Goal: Transaction & Acquisition: Purchase product/service

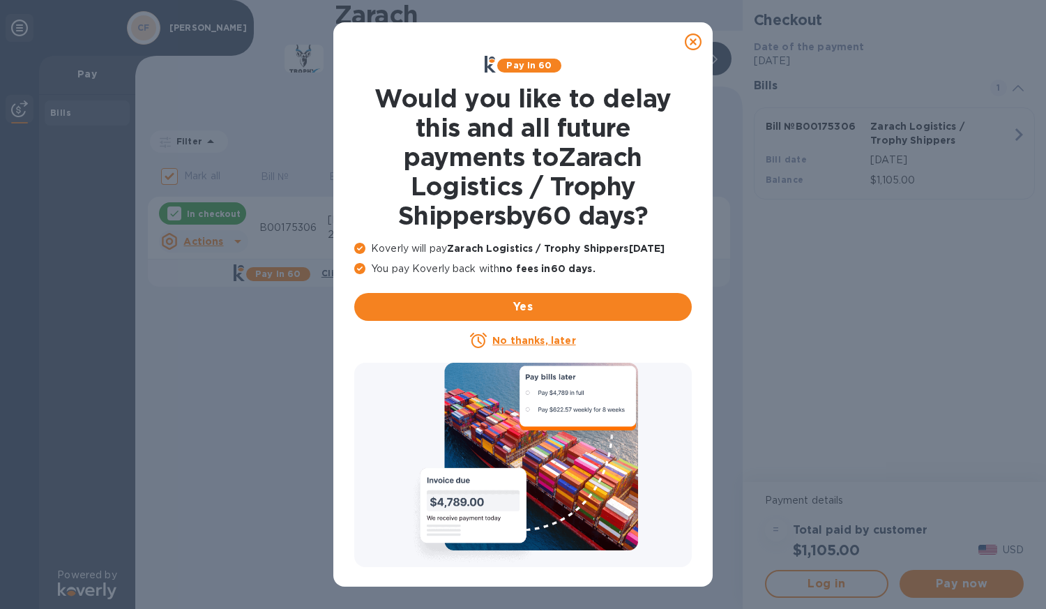
click at [539, 345] on u "No thanks, later" at bounding box center [533, 340] width 83 height 11
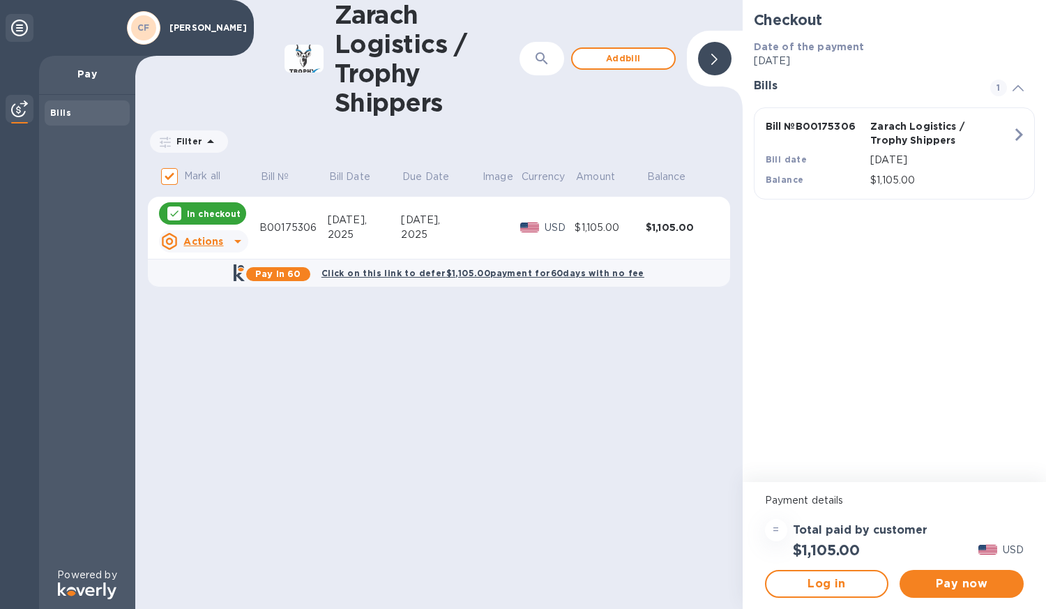
click at [539, 345] on div "Zarach Logistics / Trophy Shippers ​ Add bill Filter Amount Mark all Bill № Bil…" at bounding box center [438, 304] width 607 height 609
click at [976, 580] on span "Pay now" at bounding box center [962, 583] width 102 height 17
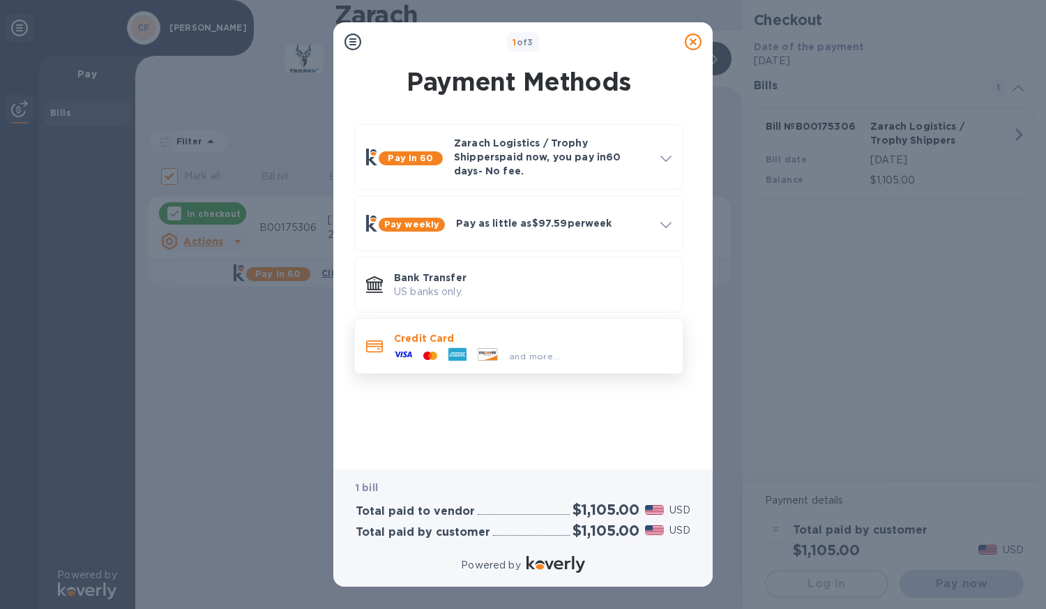
click at [607, 345] on div "and more..." at bounding box center [532, 352] width 277 height 15
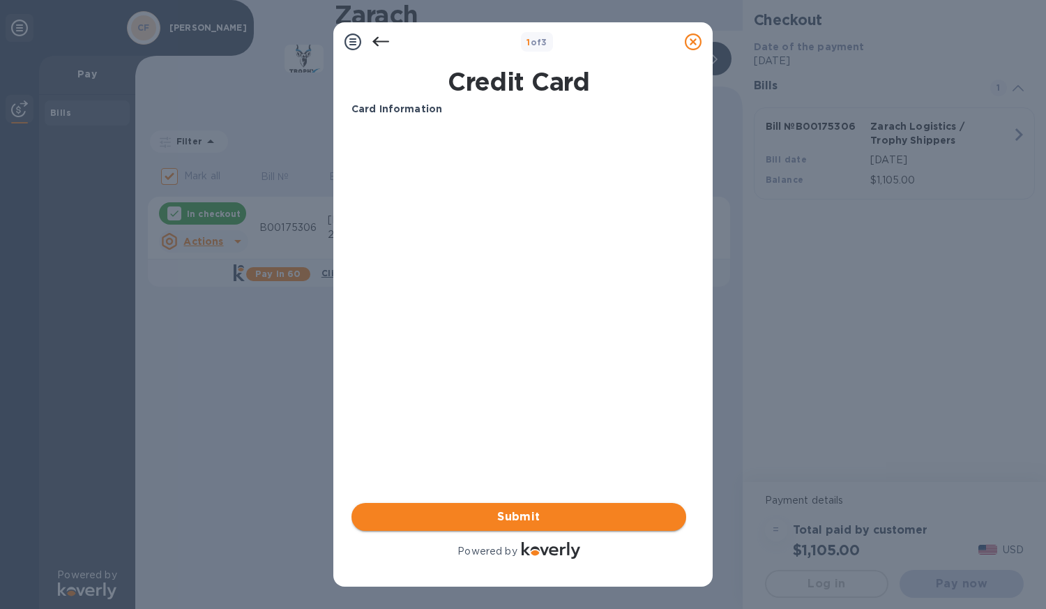
click at [485, 520] on span "Submit" at bounding box center [519, 516] width 312 height 17
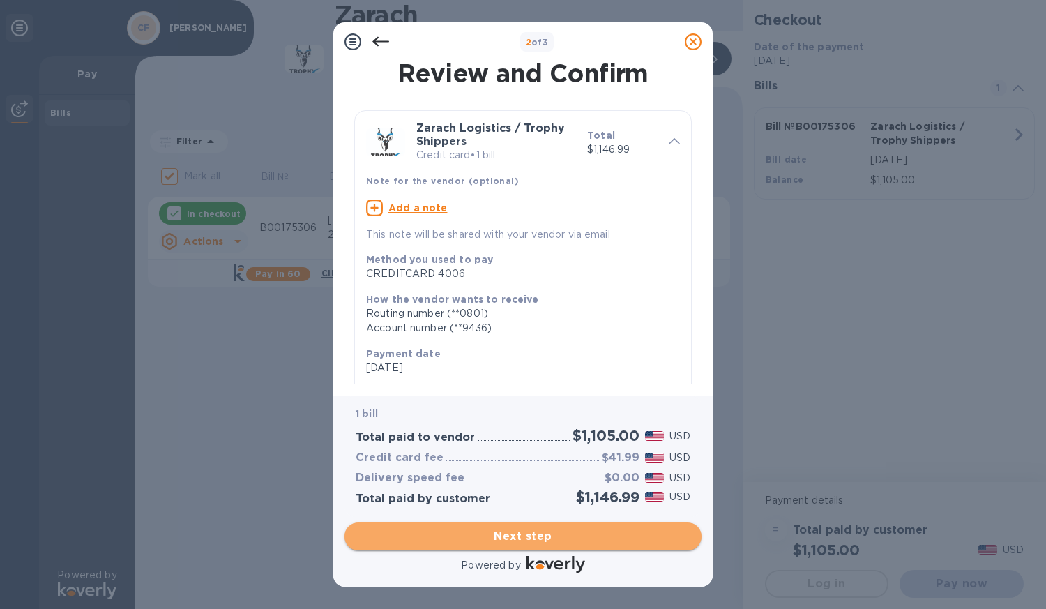
click at [521, 540] on span "Next step" at bounding box center [523, 536] width 335 height 17
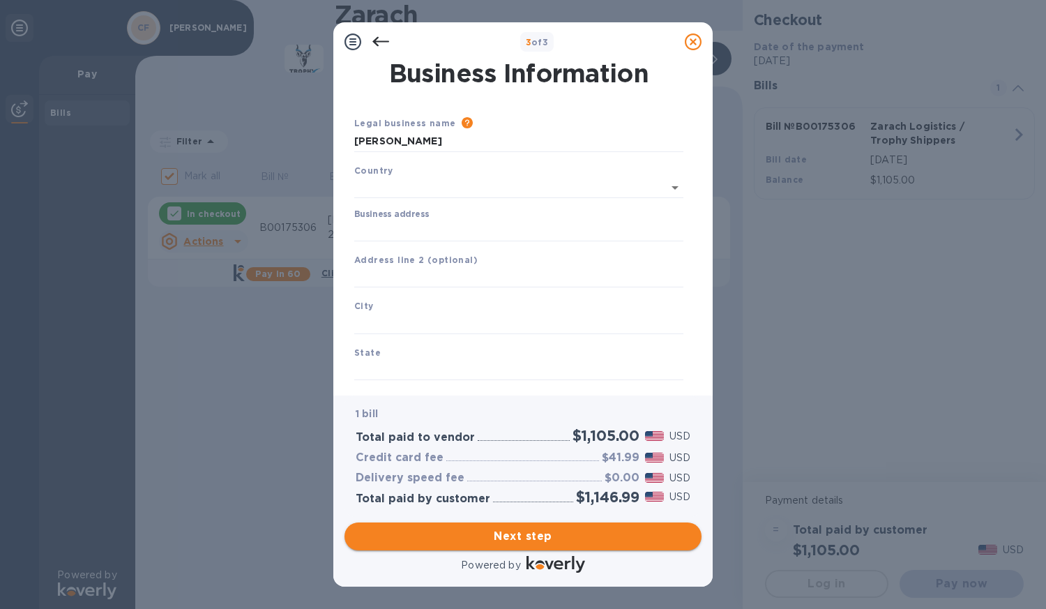
type input "[GEOGRAPHIC_DATA]"
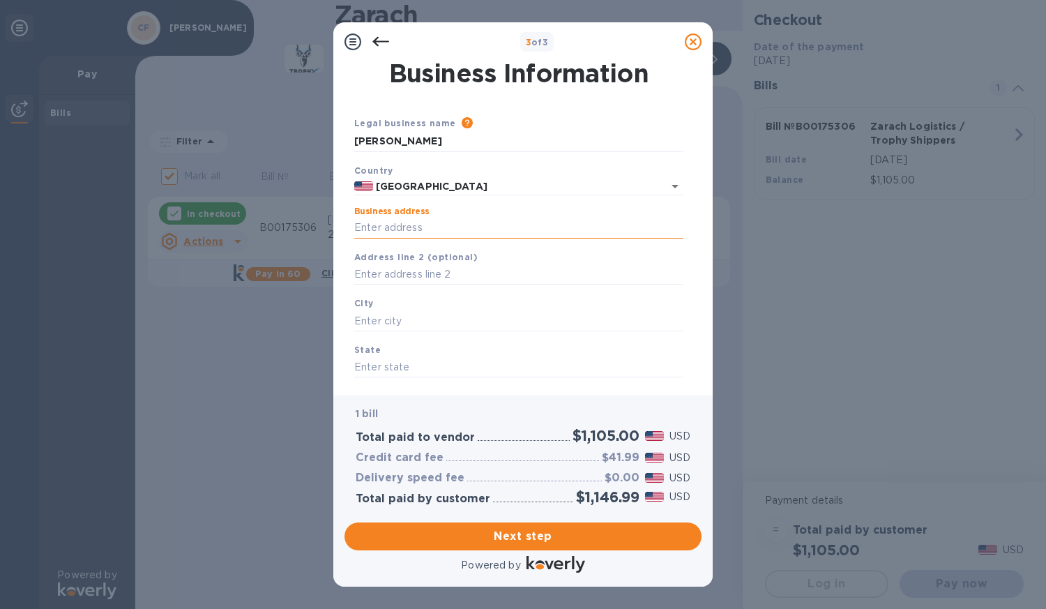
click at [407, 229] on input "Business address" at bounding box center [518, 228] width 329 height 21
click at [381, 267] on input "text" at bounding box center [518, 274] width 329 height 21
click at [449, 229] on input "[STREET_ADDRESS]" at bounding box center [518, 228] width 329 height 21
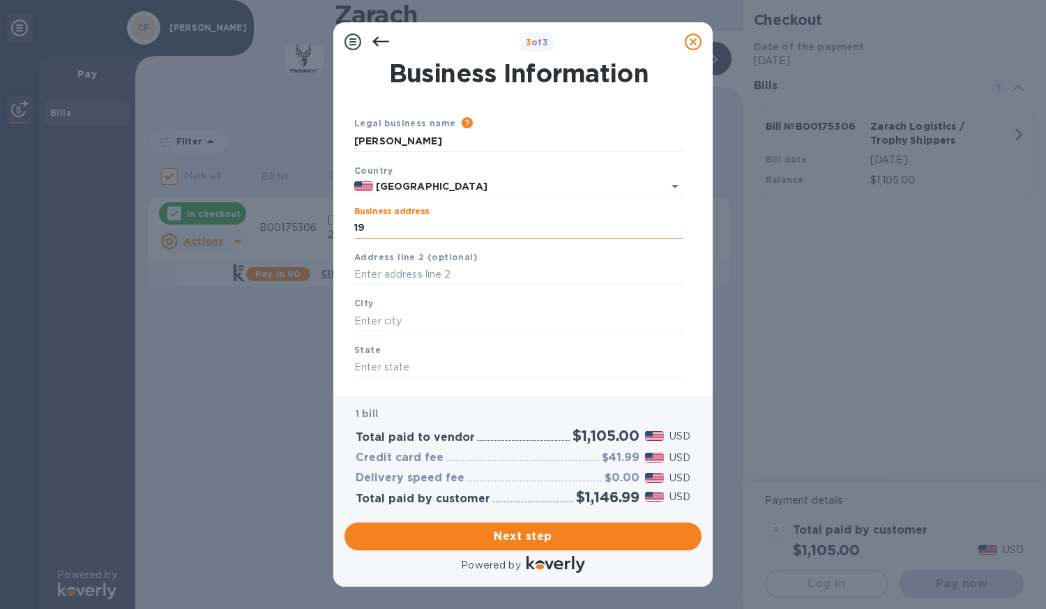
type input "1"
click at [447, 228] on input "Business address" at bounding box center [518, 228] width 329 height 21
type input "PO Box 936"
click at [395, 324] on input "text" at bounding box center [518, 320] width 329 height 21
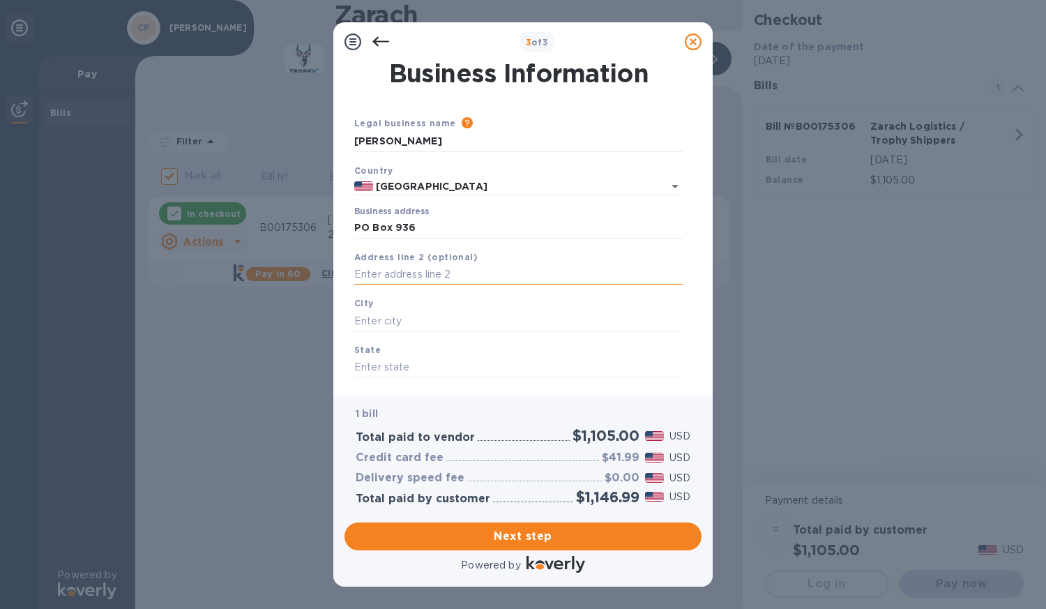
click at [404, 271] on input "text" at bounding box center [518, 274] width 329 height 21
type input "1"
click at [397, 310] on div "City" at bounding box center [519, 313] width 340 height 47
click at [376, 319] on input "text" at bounding box center [518, 320] width 329 height 21
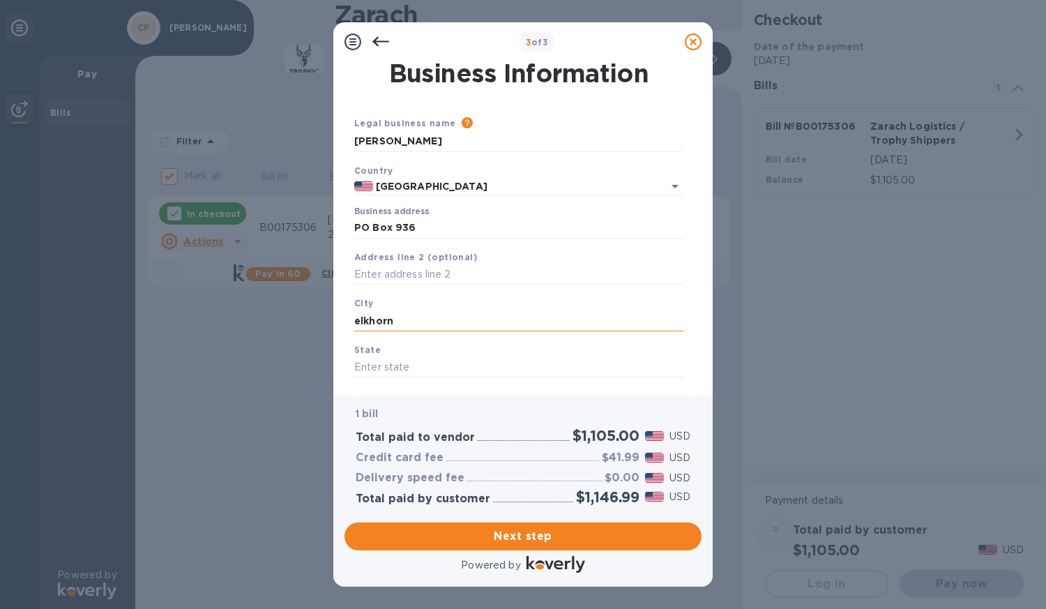
click at [358, 319] on input "elkhorn" at bounding box center [518, 320] width 329 height 21
type input "Elkhorn"
click at [402, 372] on input "text" at bounding box center [518, 367] width 329 height 21
type input "n"
type input "NE"
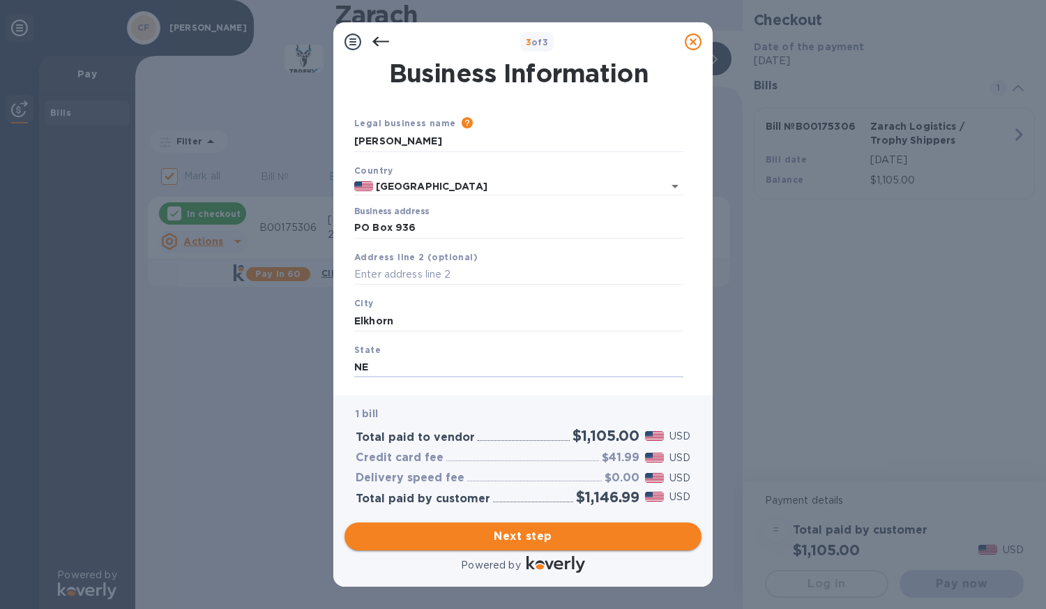
click at [494, 539] on span "Next step" at bounding box center [523, 536] width 335 height 17
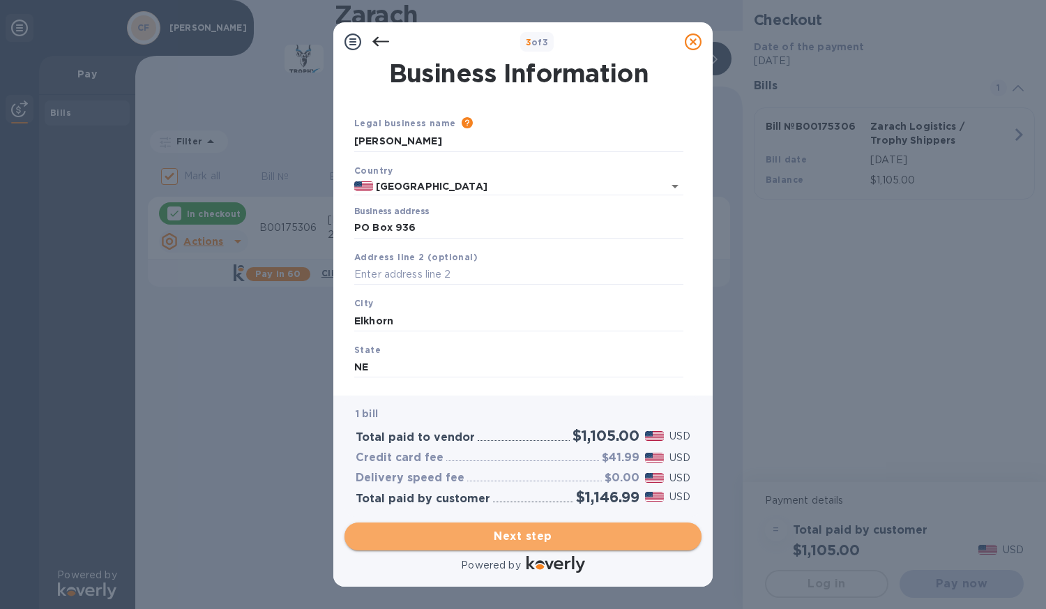
click at [609, 539] on span "Next step" at bounding box center [523, 536] width 335 height 17
click at [520, 538] on span "Next step" at bounding box center [523, 536] width 335 height 17
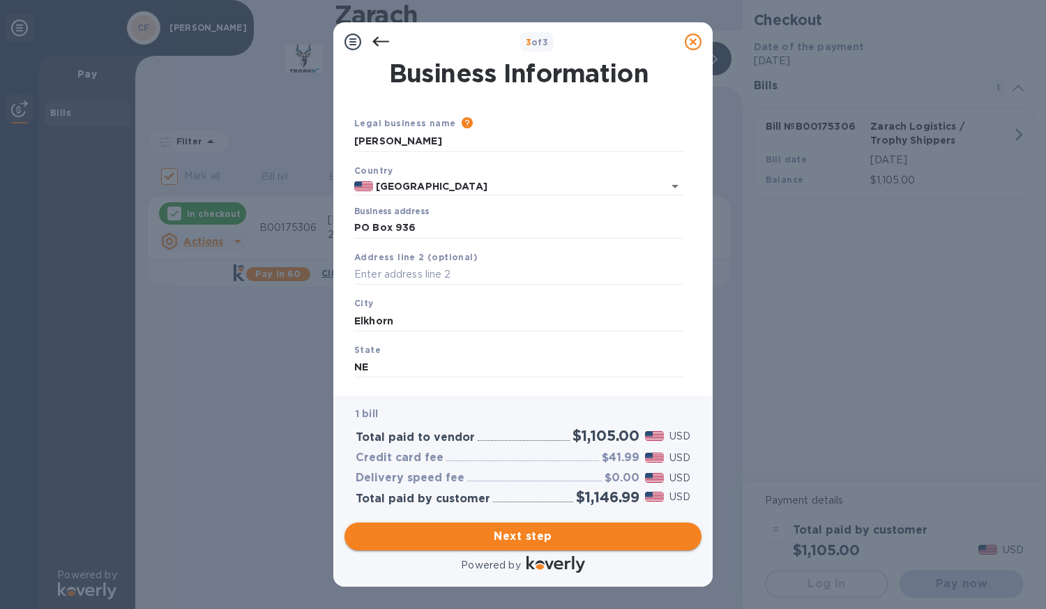
click at [520, 538] on span "Next step" at bounding box center [523, 536] width 335 height 17
click at [608, 135] on input "[PERSON_NAME]" at bounding box center [518, 141] width 329 height 21
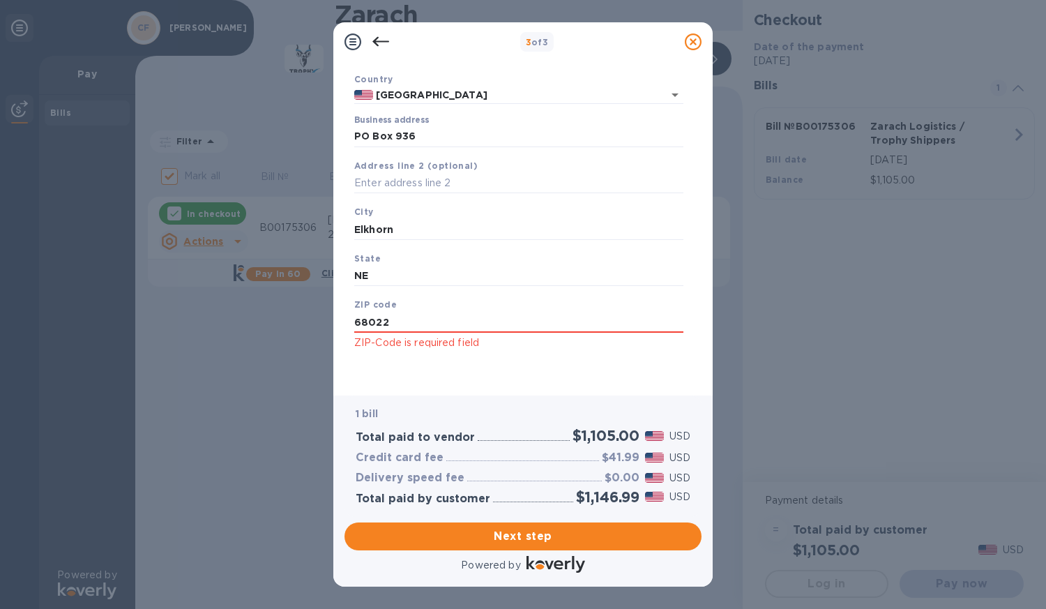
type input "68022"
click at [516, 539] on span "Next step" at bounding box center [523, 536] width 335 height 17
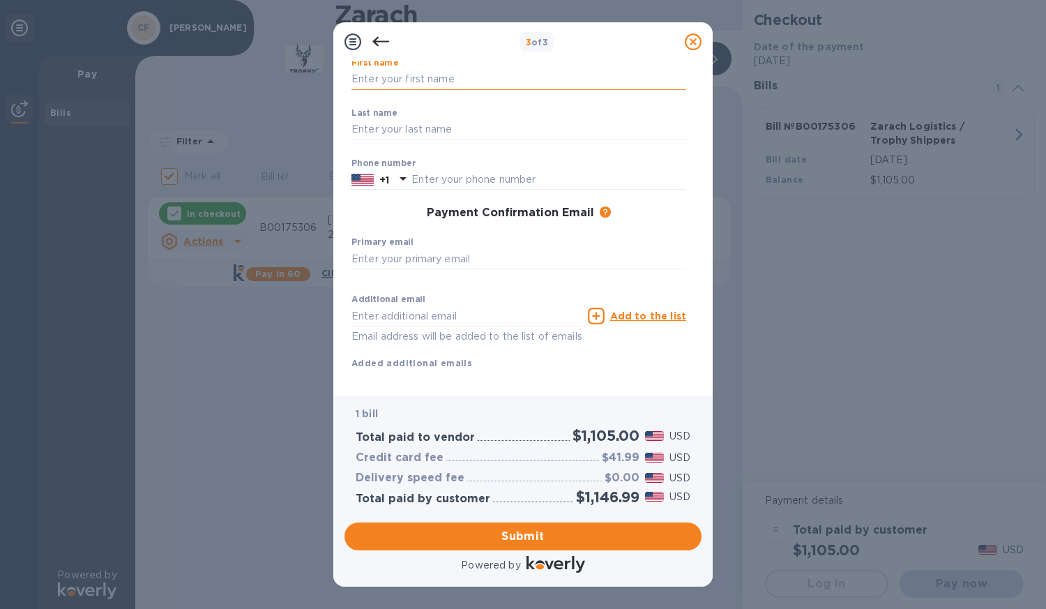
click at [387, 83] on input "text" at bounding box center [518, 79] width 335 height 21
type input "[PERSON_NAME]"
type input "5035399657"
type input "[EMAIL_ADDRESS][DOMAIN_NAME]"
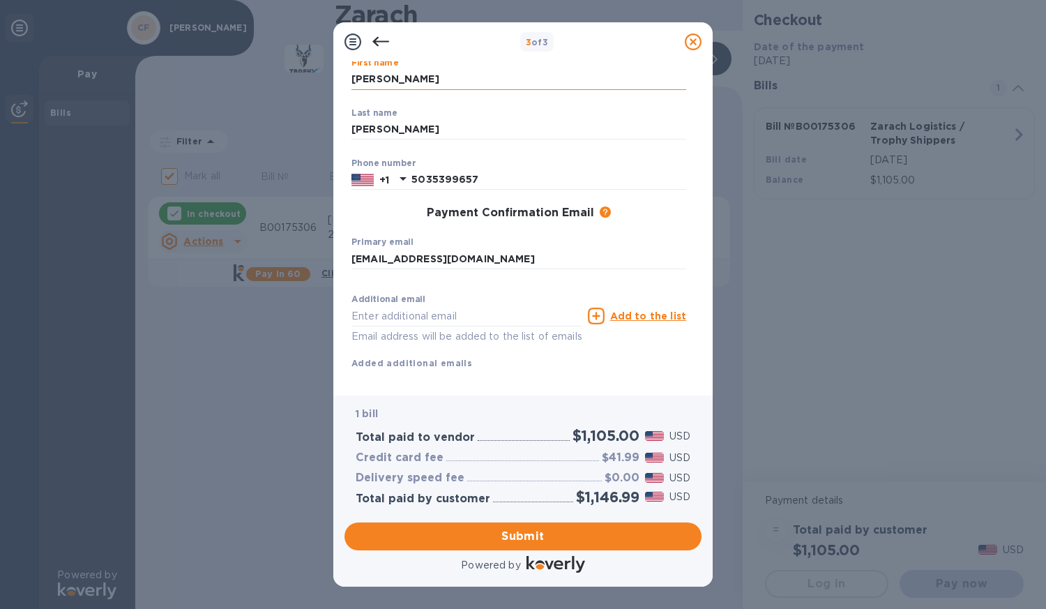
type input "[EMAIL_ADDRESS][DOMAIN_NAME]"
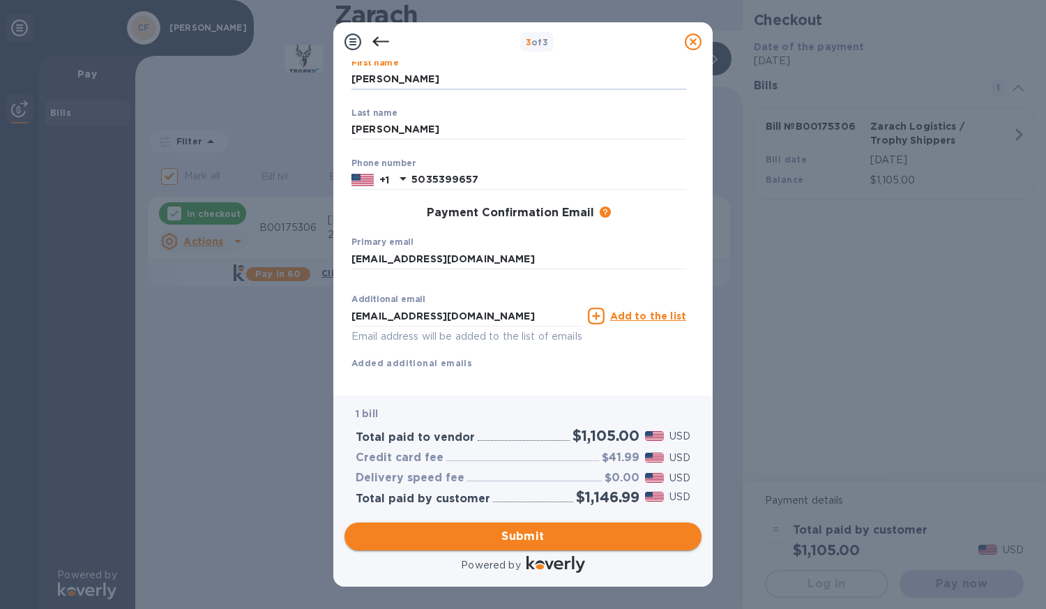
click at [512, 540] on span "Submit" at bounding box center [523, 536] width 335 height 17
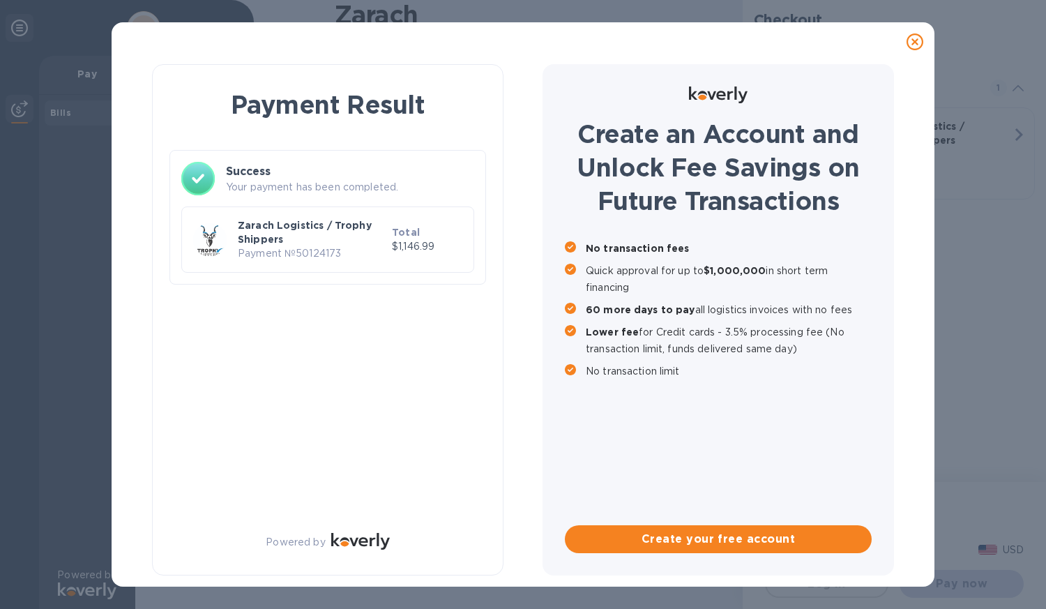
checkbox input "false"
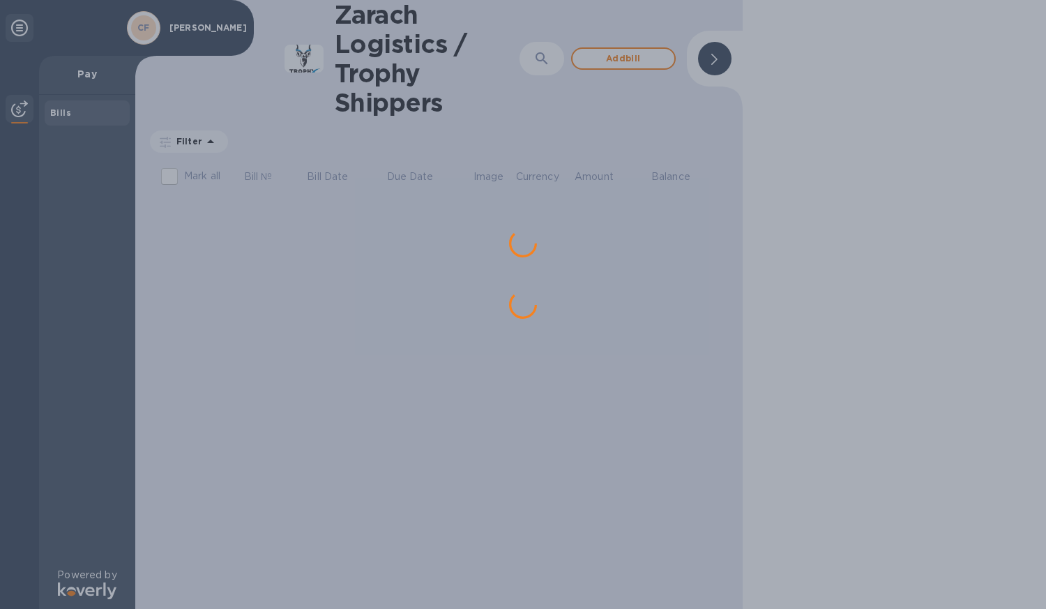
scroll to position [0, 0]
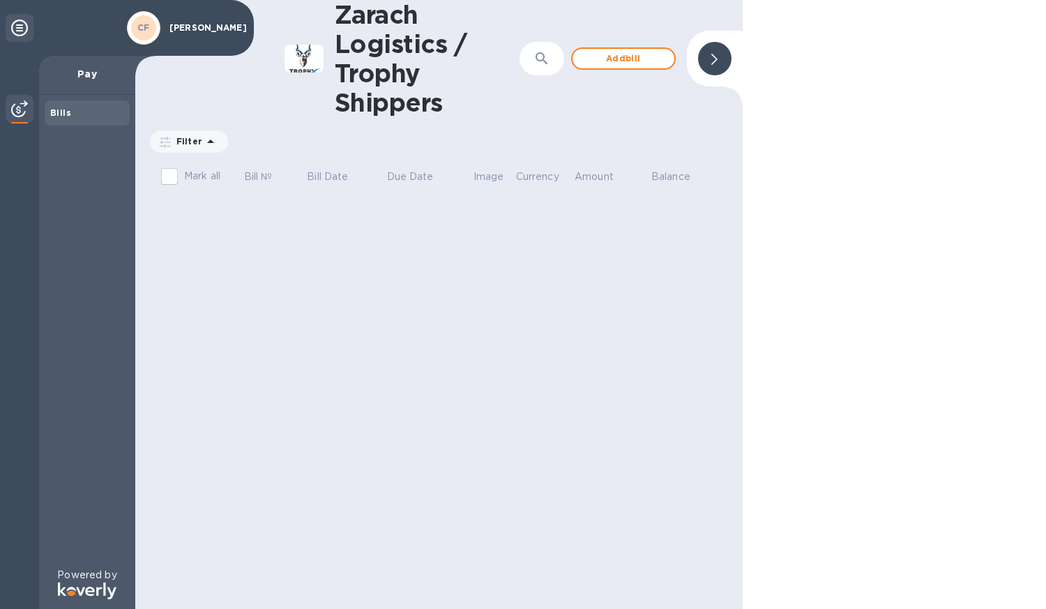
click at [92, 75] on p "Pay" at bounding box center [87, 74] width 74 height 14
click at [17, 112] on img at bounding box center [19, 108] width 17 height 17
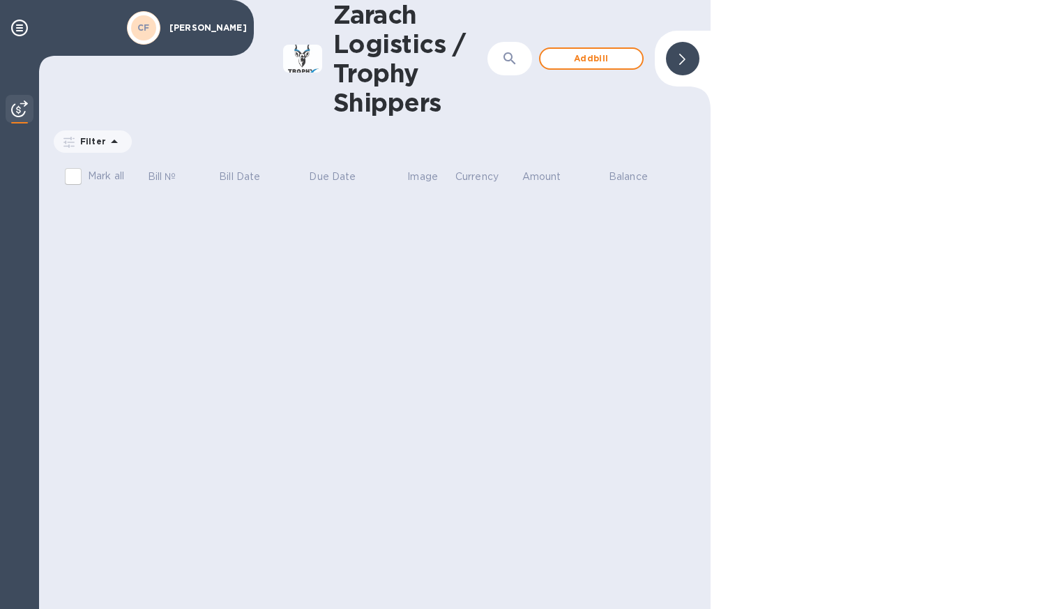
click at [684, 61] on icon at bounding box center [682, 59] width 6 height 11
